Goal: Transaction & Acquisition: Purchase product/service

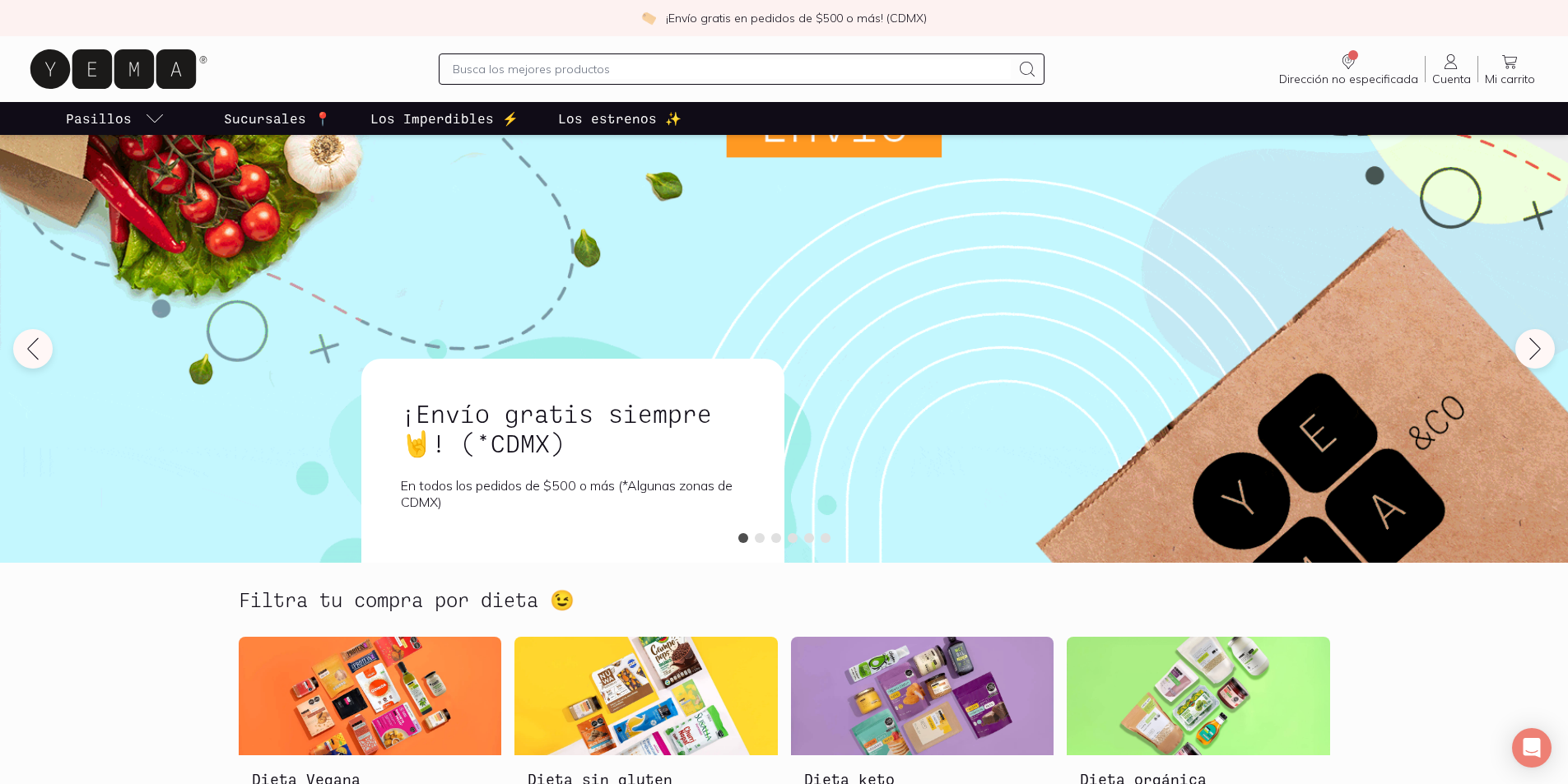
click at [468, 126] on p "Los Imperdibles ⚡️" at bounding box center [444, 118] width 148 height 20
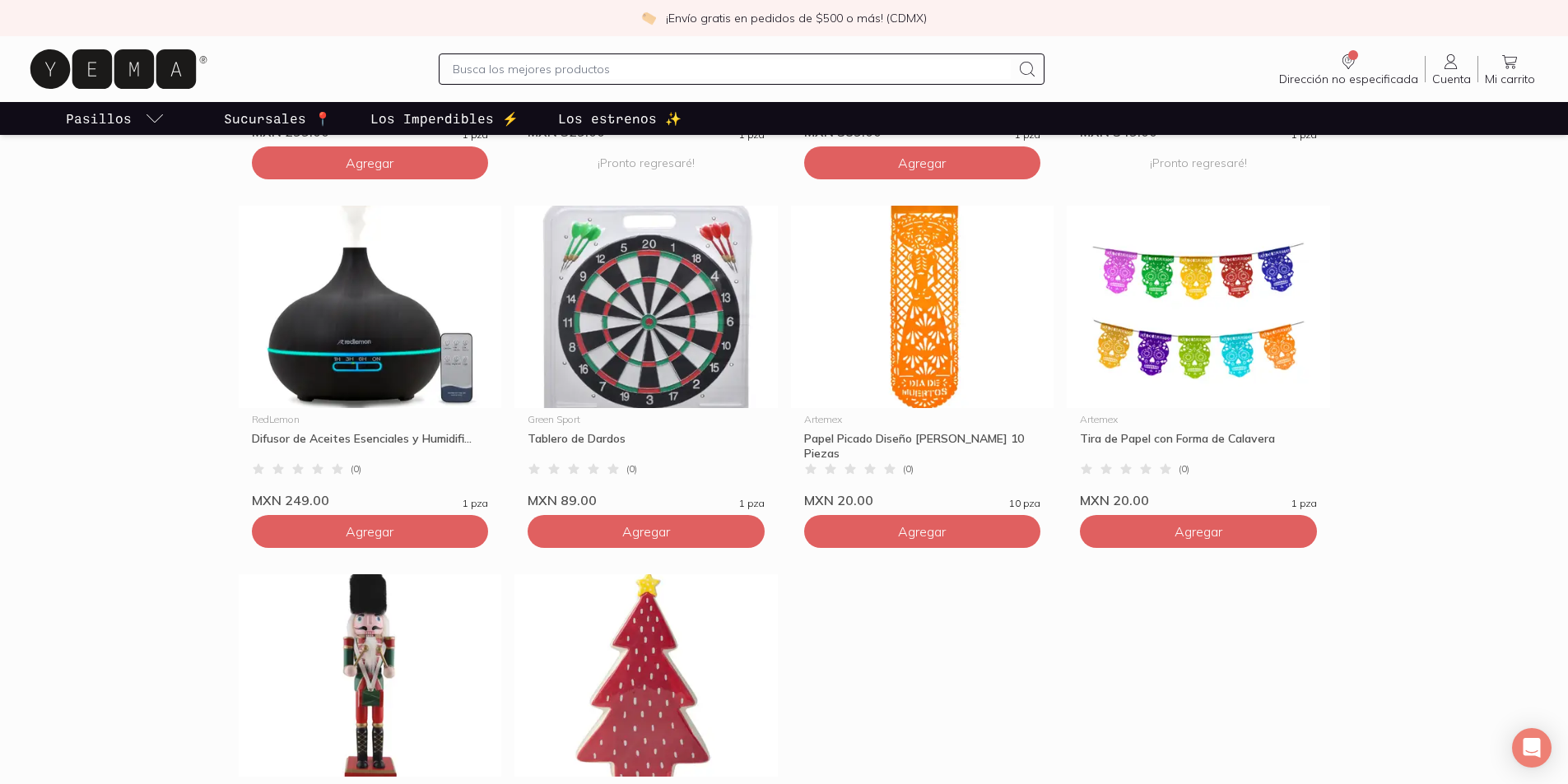
scroll to position [823, 0]
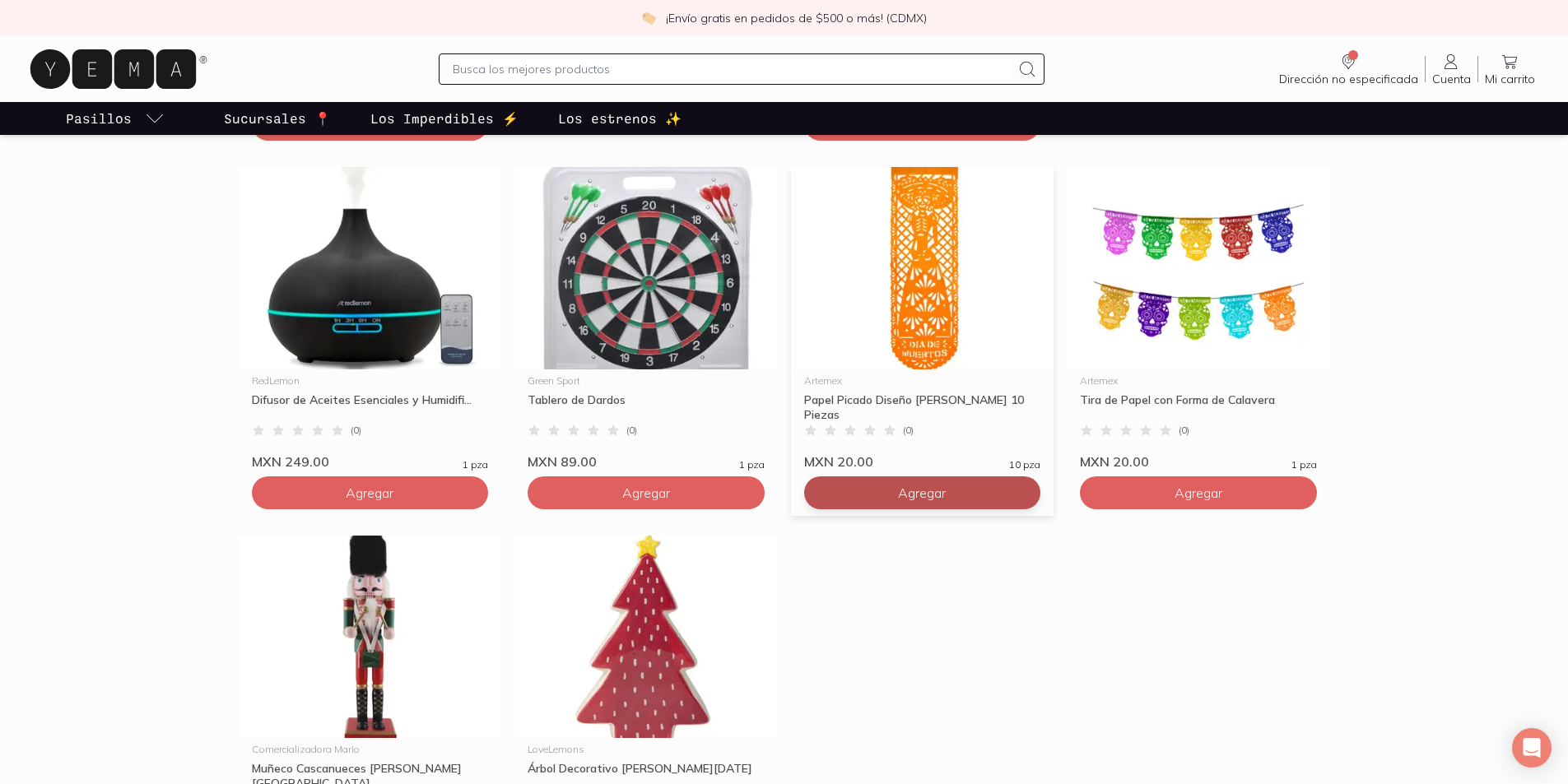
click at [936, 491] on span "Agregar" at bounding box center [922, 492] width 48 height 16
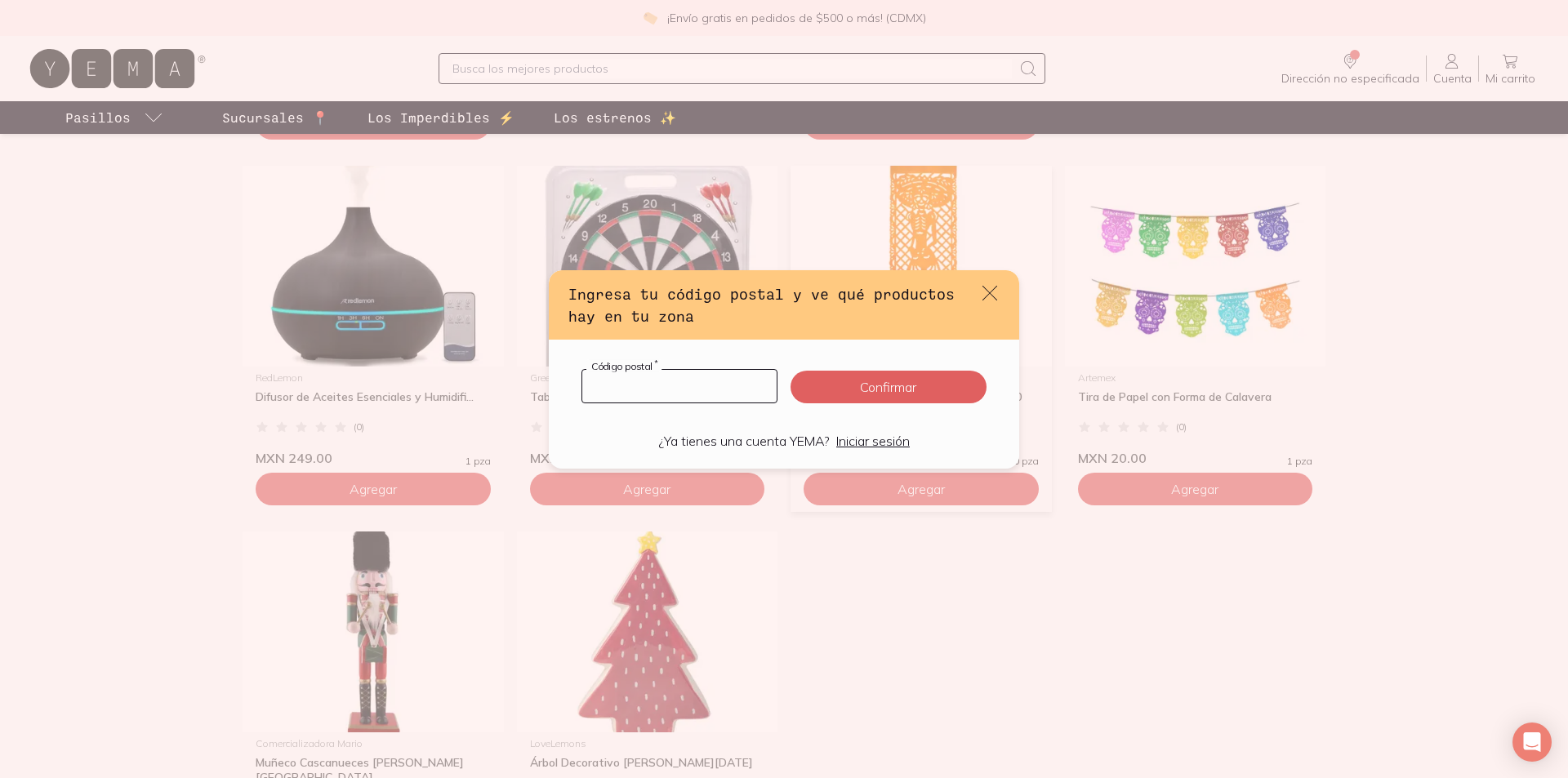
click at [688, 392] on input "default" at bounding box center [680, 386] width 195 height 33
type input "03660"
click at [859, 382] on button "Confirmar" at bounding box center [889, 387] width 196 height 33
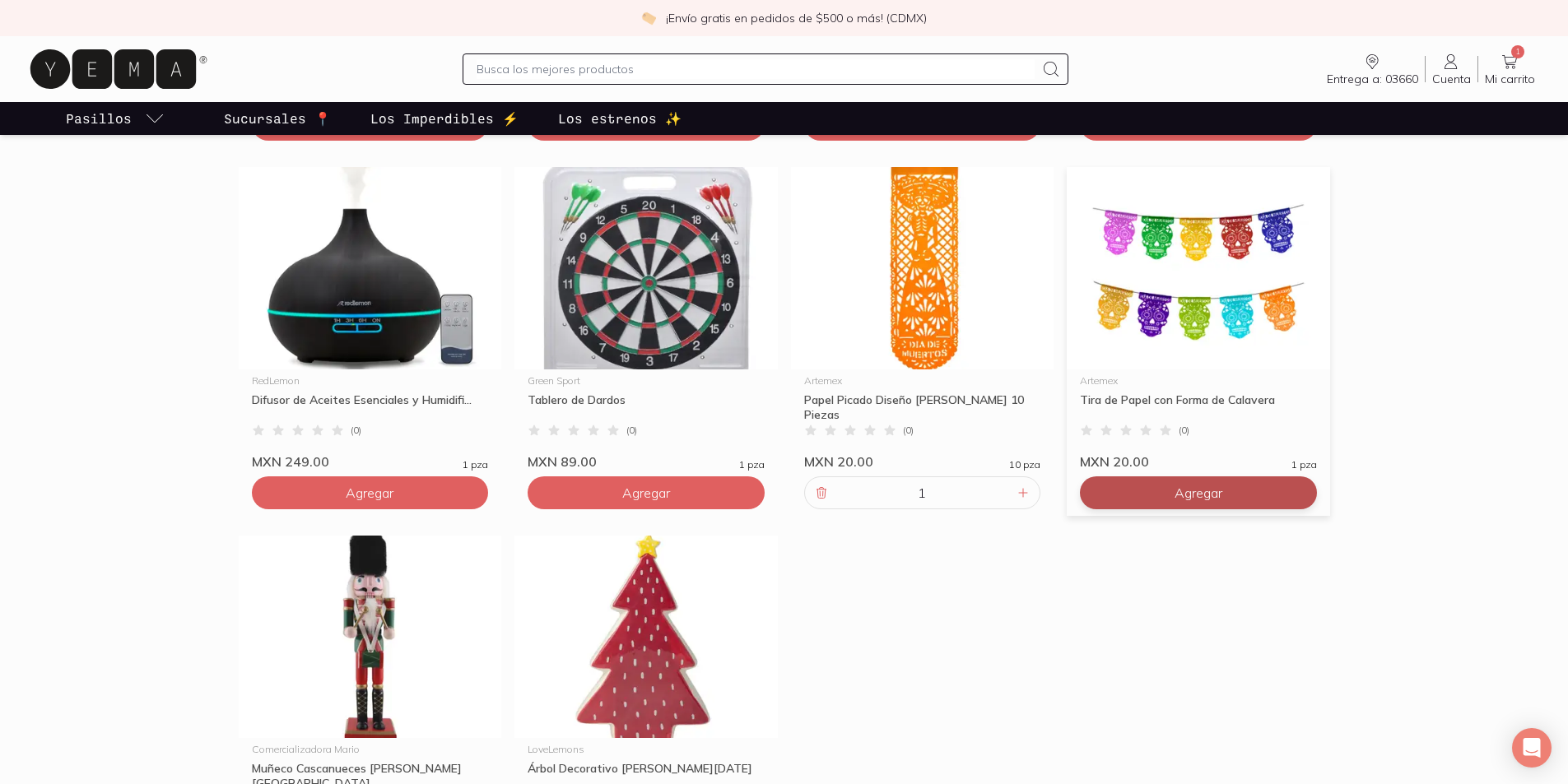
click at [1202, 486] on span "Agregar" at bounding box center [1199, 492] width 48 height 16
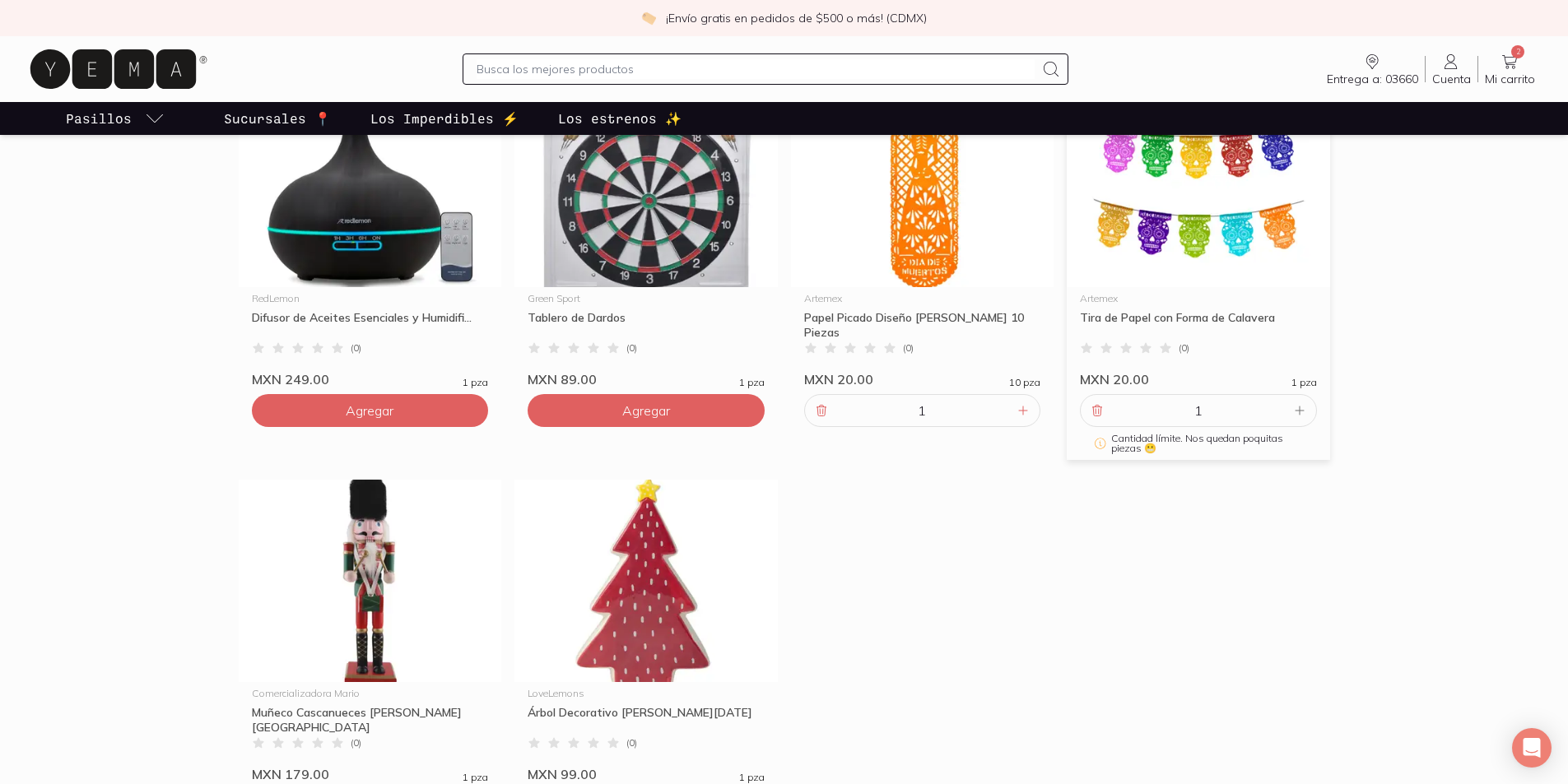
scroll to position [659, 0]
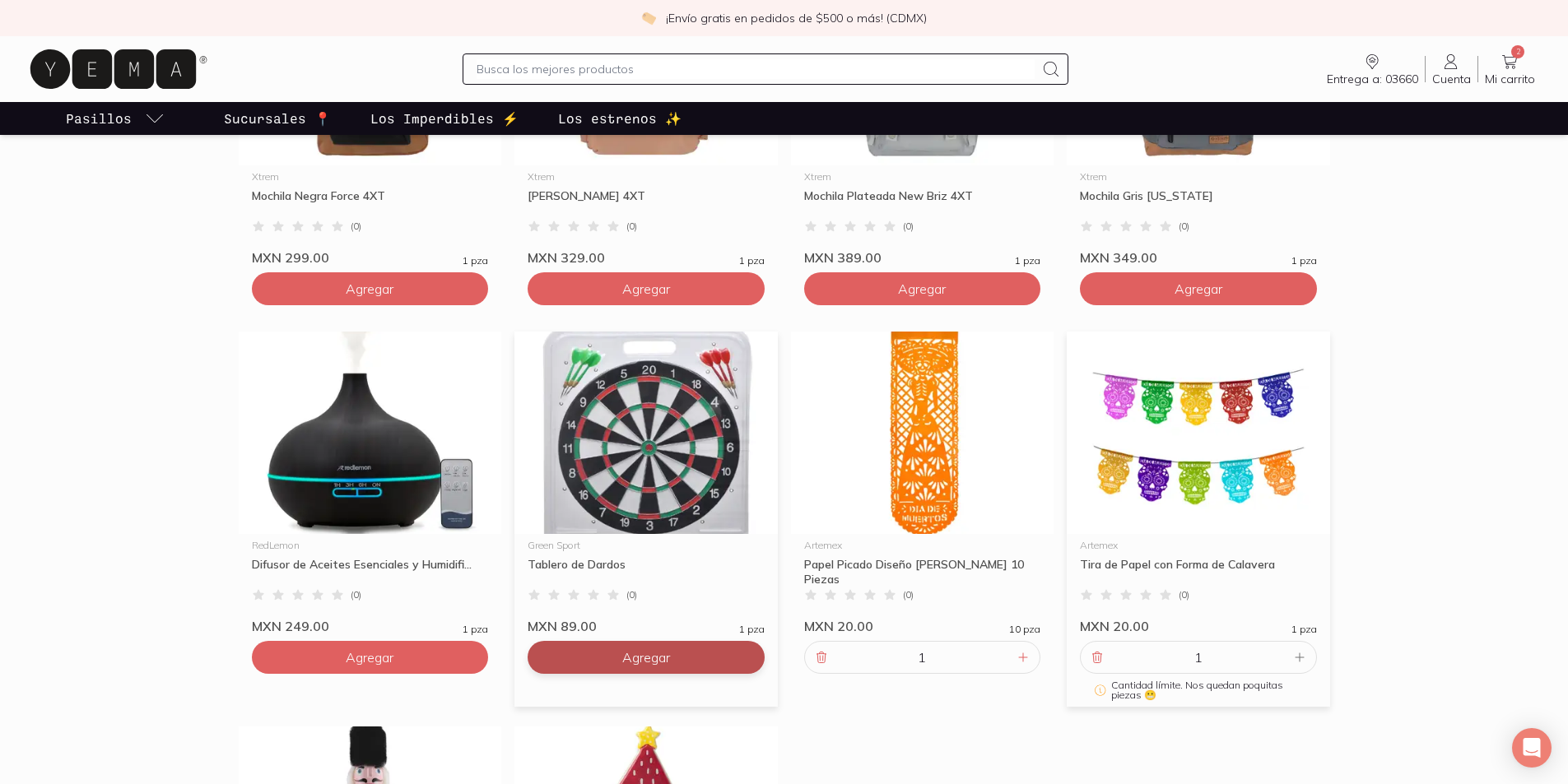
click at [624, 649] on span "Agregar" at bounding box center [646, 657] width 48 height 16
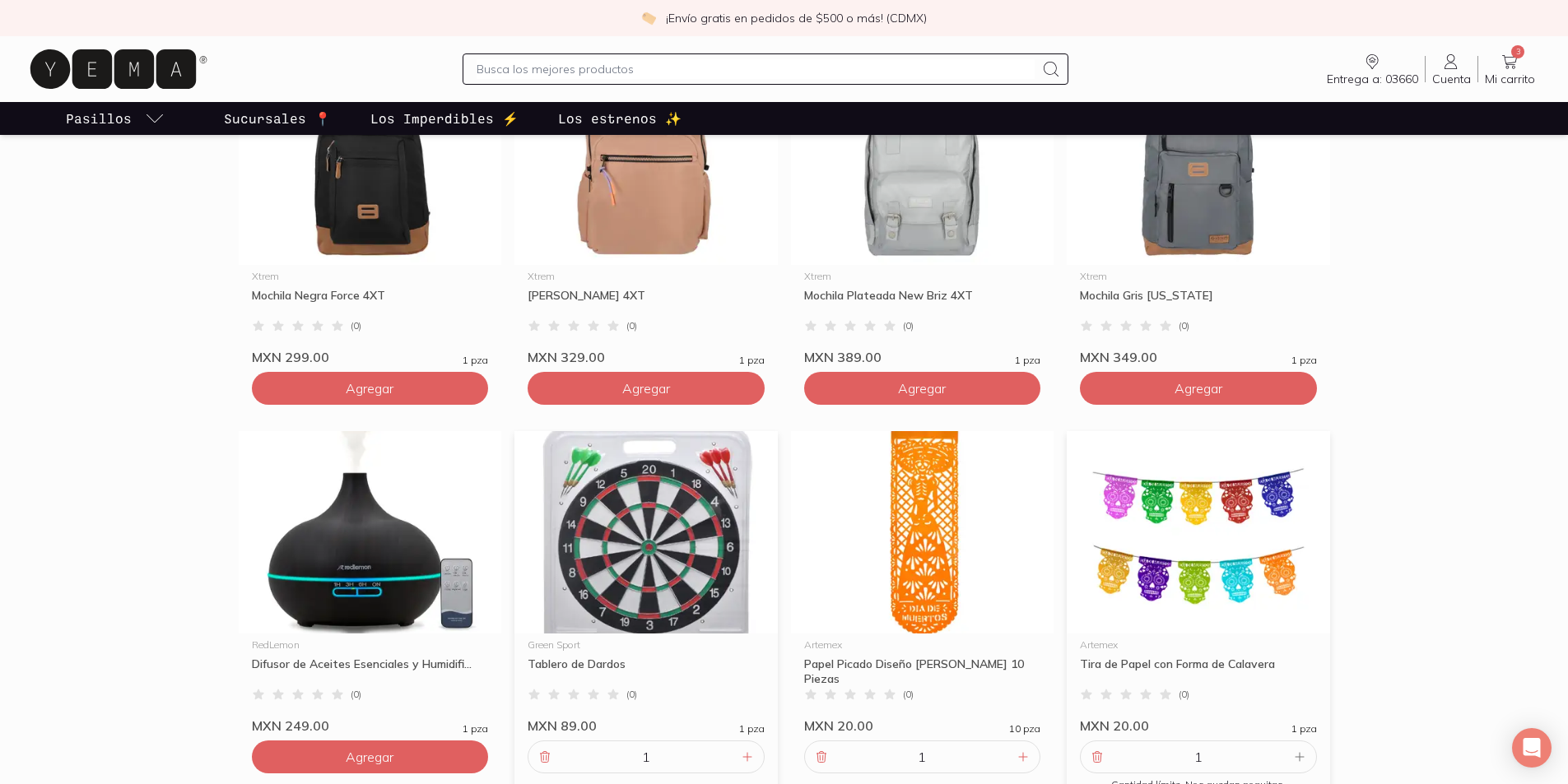
scroll to position [411, 0]
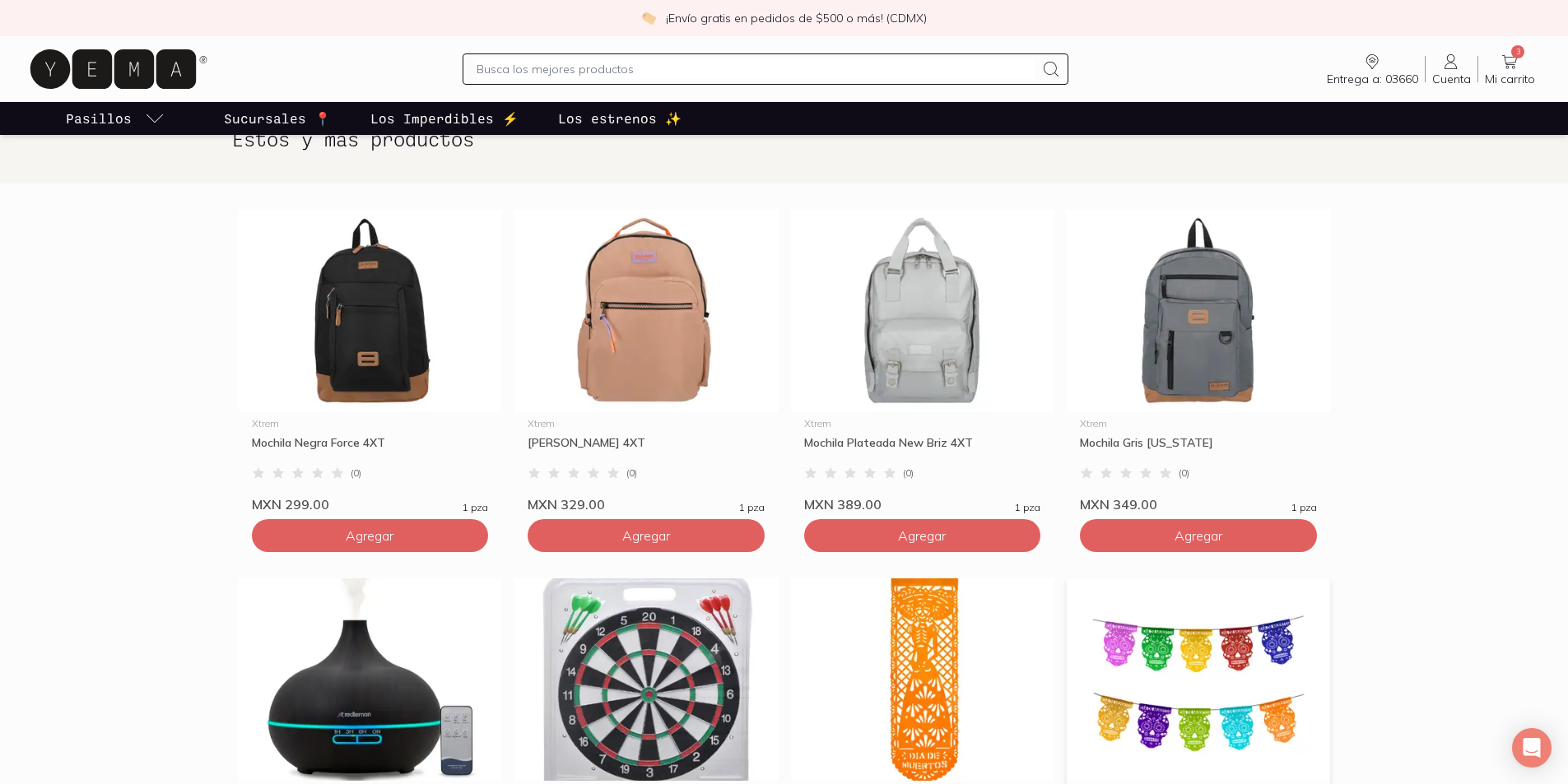
click at [583, 78] on input "text" at bounding box center [756, 68] width 558 height 20
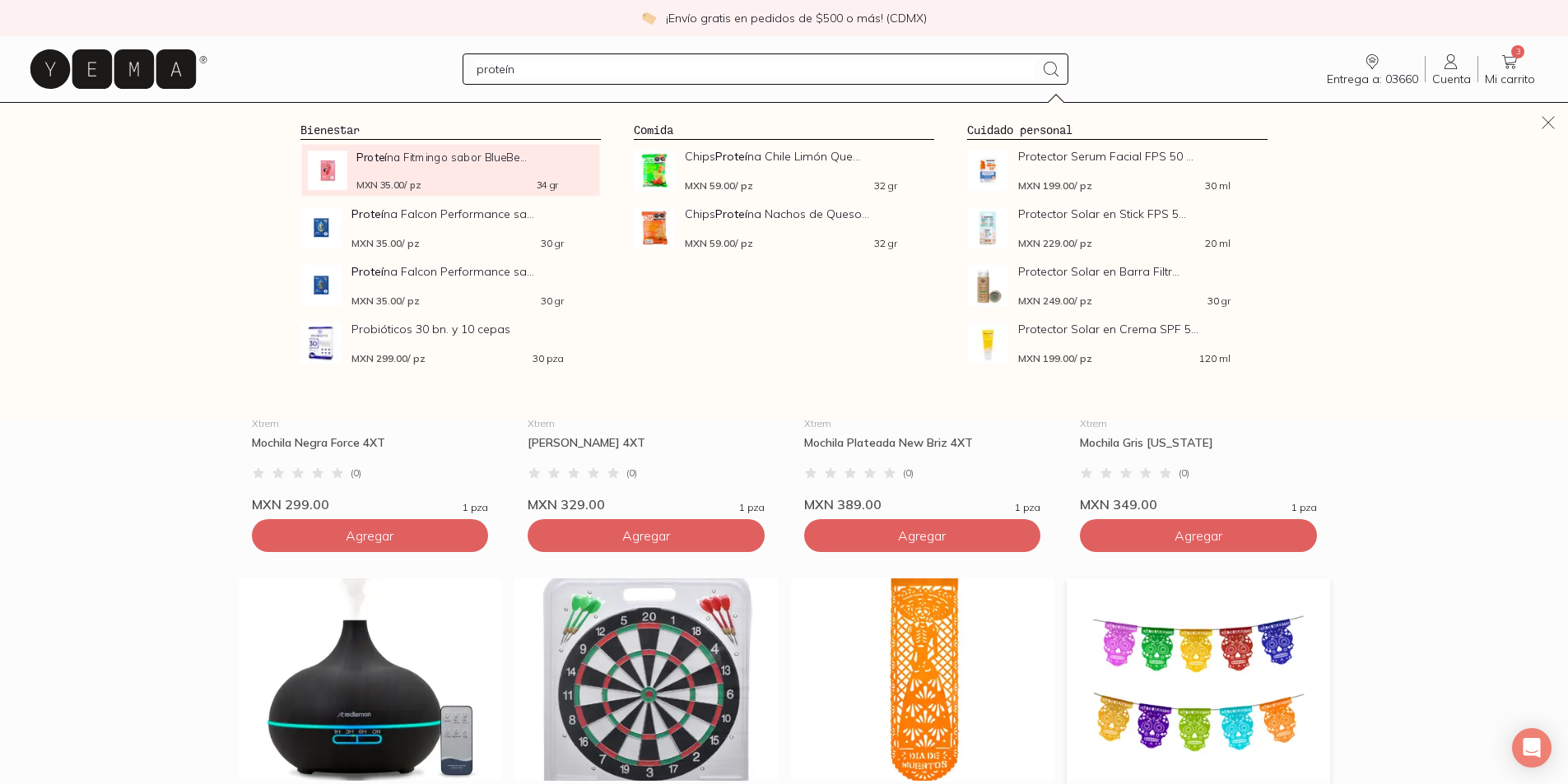
type input "proteína"
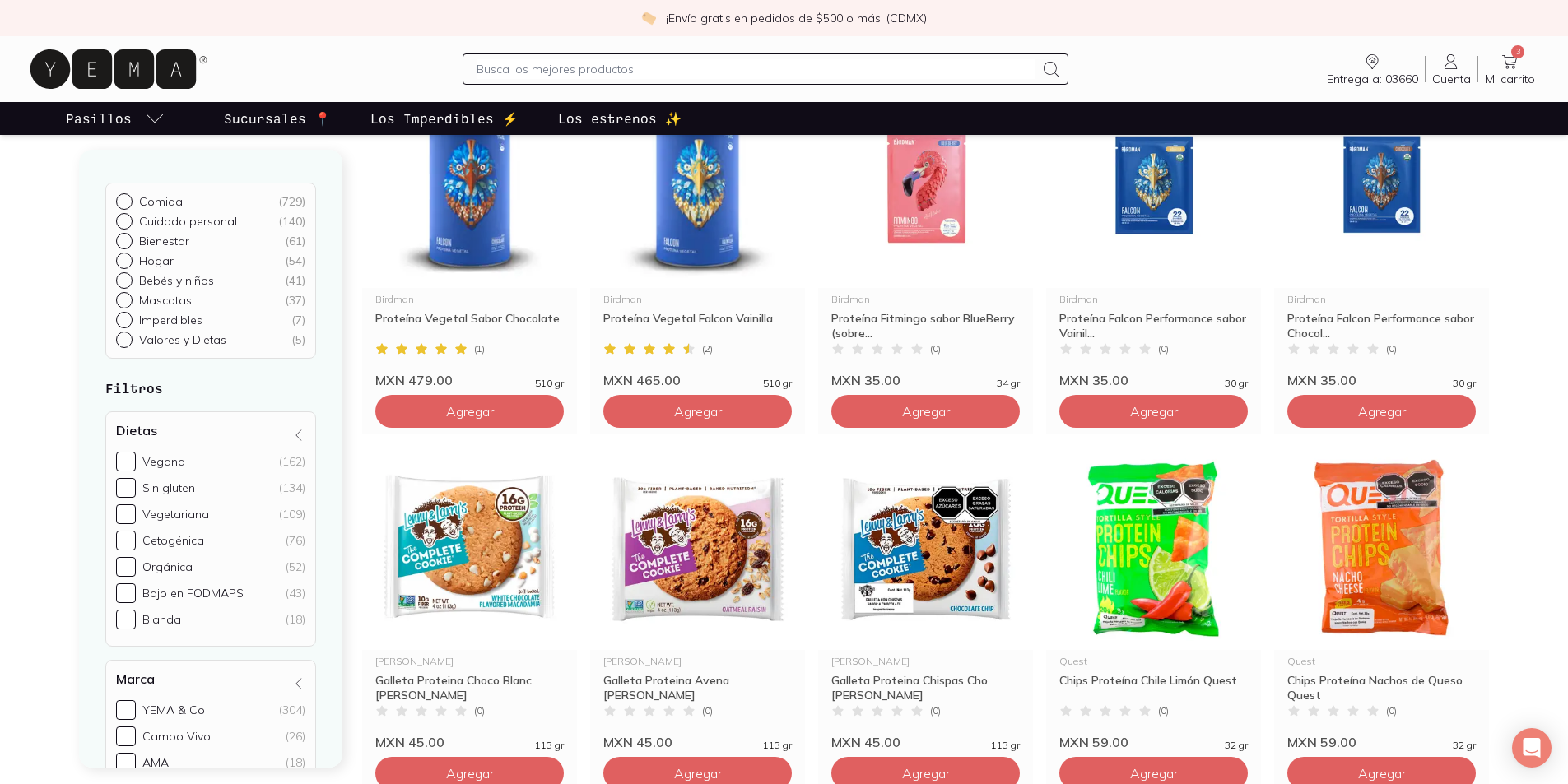
scroll to position [82, 0]
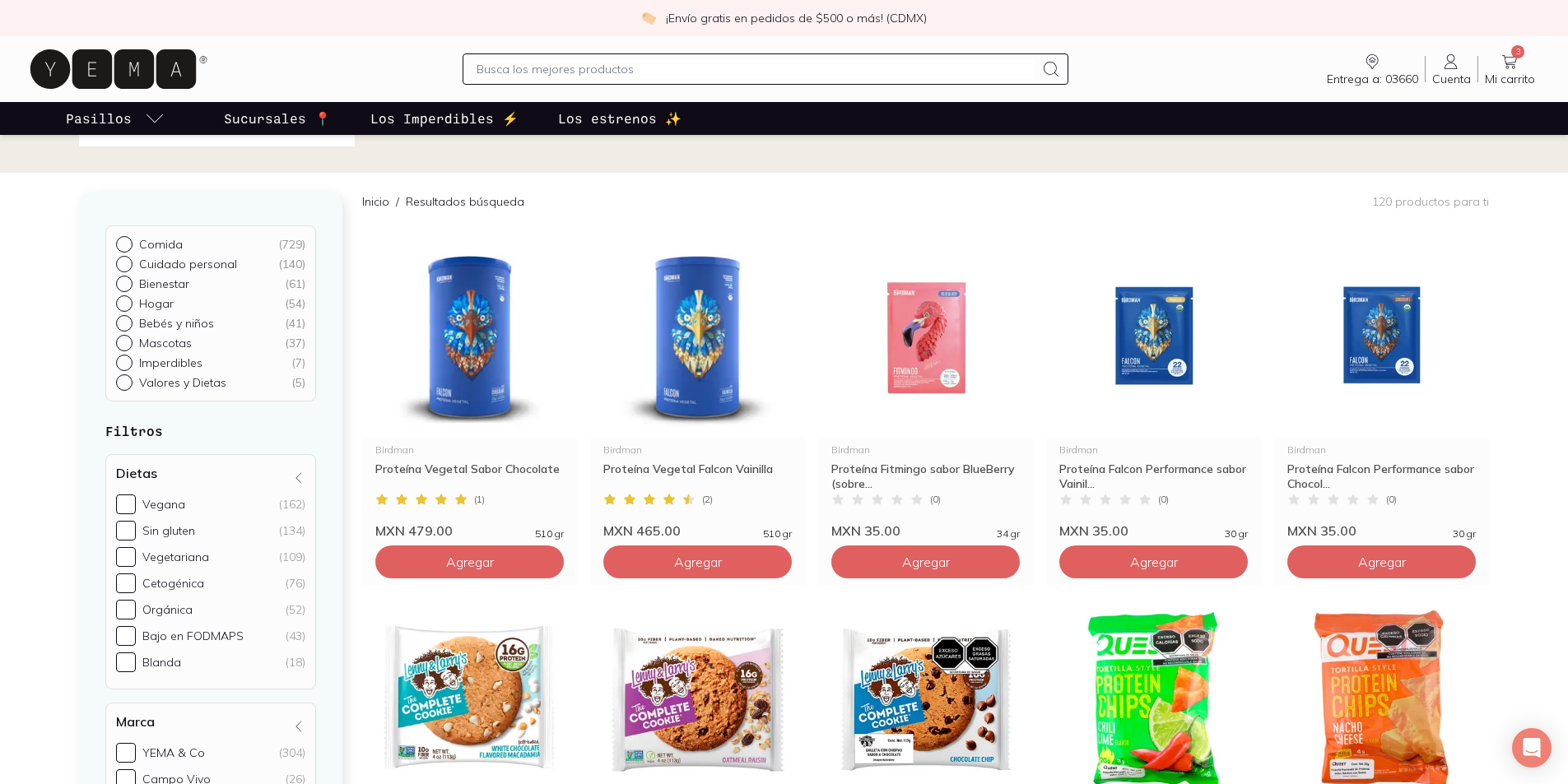
click at [611, 123] on p "Los estrenos ✨" at bounding box center [619, 118] width 124 height 20
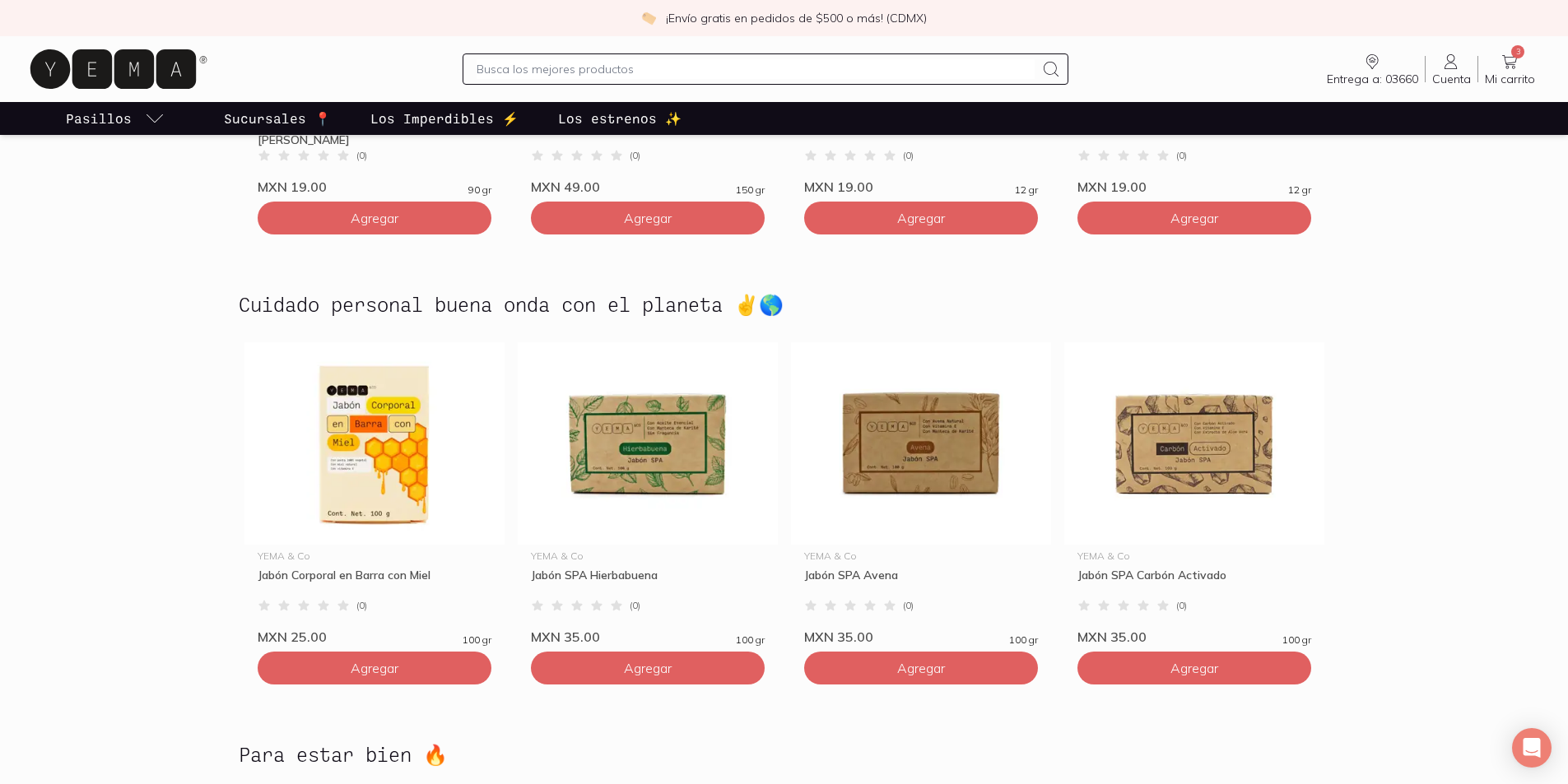
scroll to position [3621, 0]
